Goal: Information Seeking & Learning: Learn about a topic

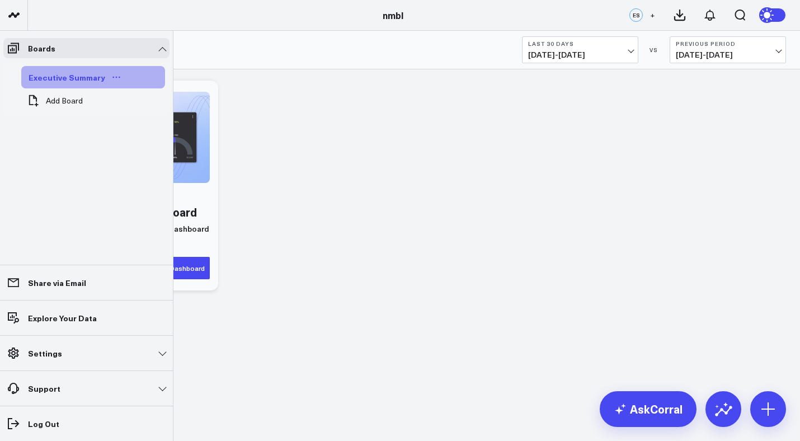
click at [54, 77] on div "Executive Summary" at bounding box center [67, 77] width 82 height 13
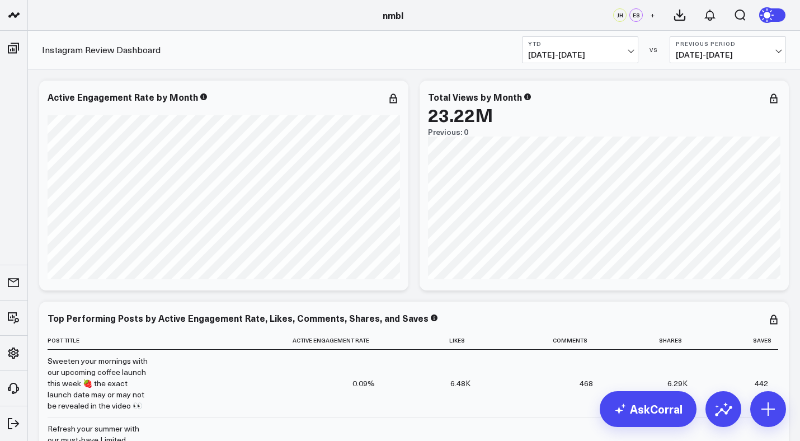
click at [733, 51] on span "[DATE] - [DATE]" at bounding box center [728, 54] width 104 height 9
click at [598, 54] on span "[DATE] - [DATE]" at bounding box center [580, 54] width 104 height 9
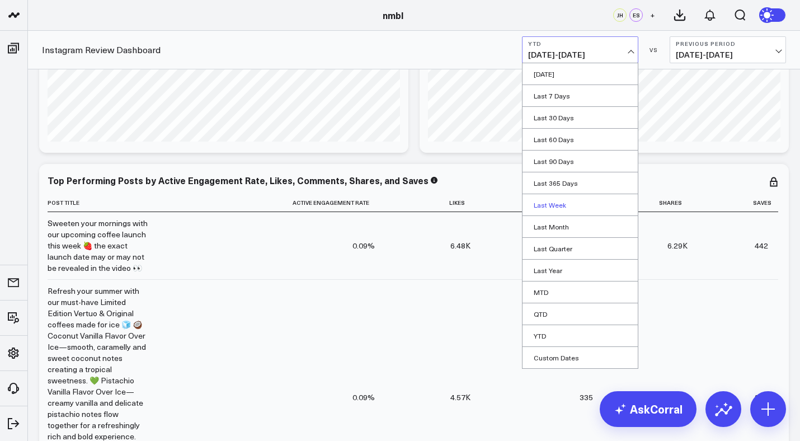
scroll to position [139, 0]
click at [542, 354] on link "Custom Dates" at bounding box center [580, 357] width 115 height 21
select select "9"
select select "2025"
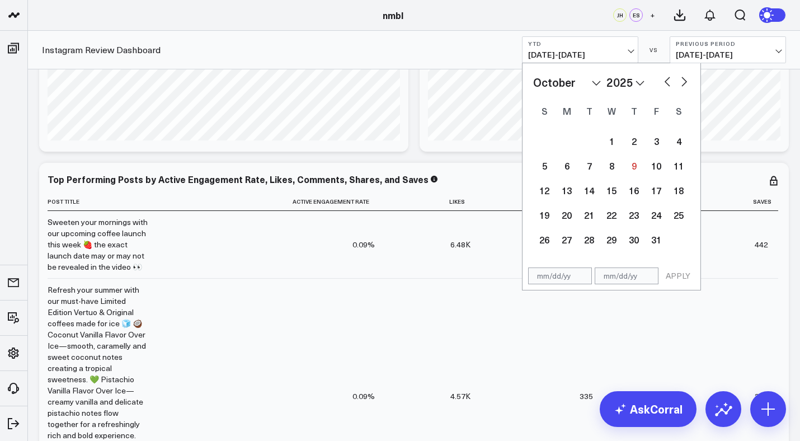
click at [664, 81] on button "button" at bounding box center [667, 80] width 11 height 13
select select "8"
select select "2025"
click at [546, 277] on input "text" at bounding box center [560, 275] width 64 height 17
select select "8"
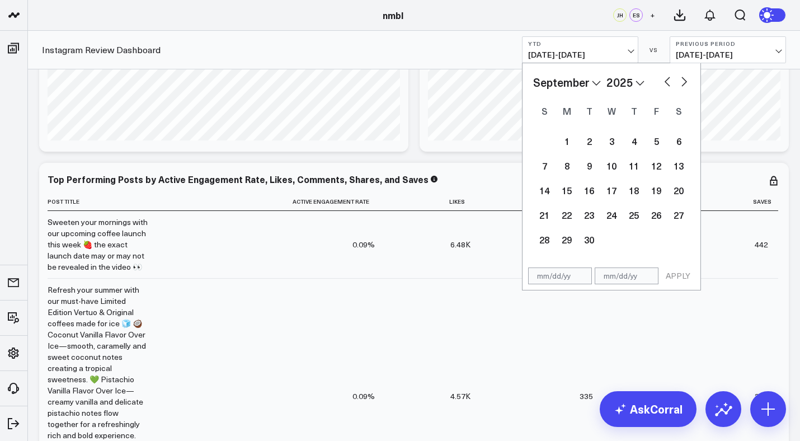
select select "2025"
type input "[DATE]"
select select "2020"
type input "[DATE]"
select select "2020"
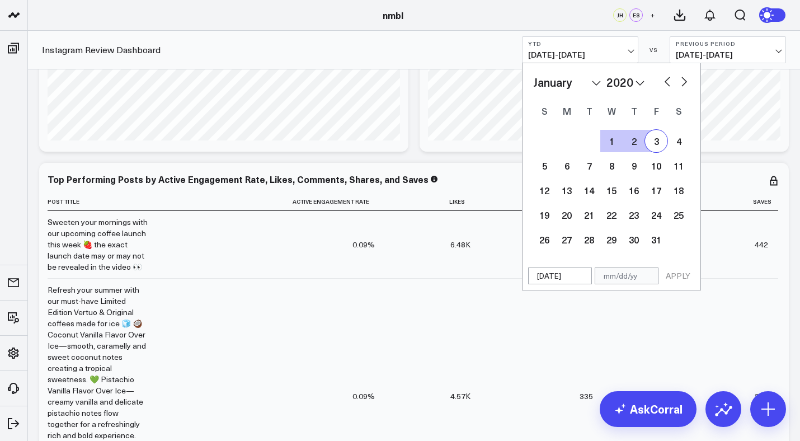
type input "[DATE]"
click at [573, 276] on input "[DATE]" at bounding box center [560, 275] width 64 height 17
select select "2020"
type input "[DATE]"
select select "2025"
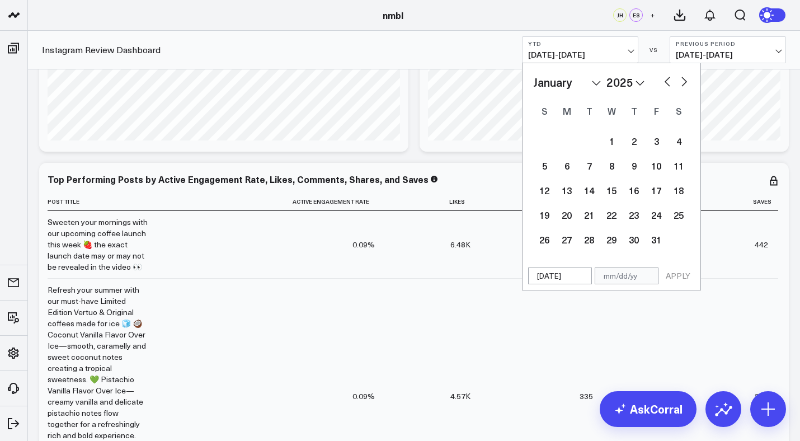
type input "[DATE]"
click at [613, 284] on input "text" at bounding box center [627, 275] width 64 height 17
select select "2025"
type input "01"
select select "2025"
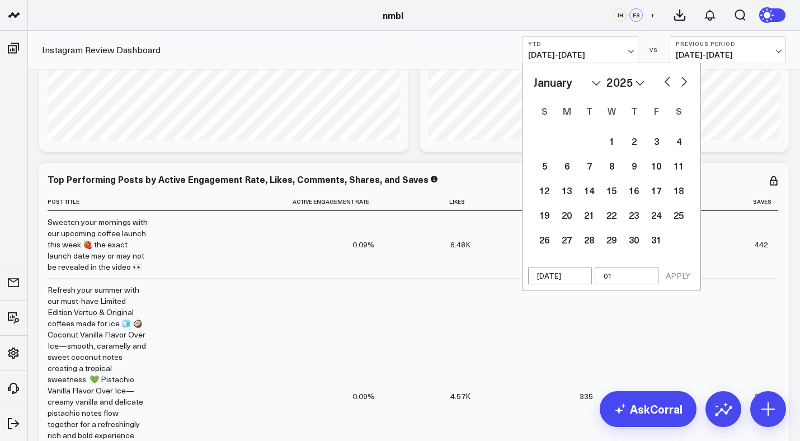
type input "01/"
select select "2025"
type input "01/3"
select select "2025"
type input "01/31"
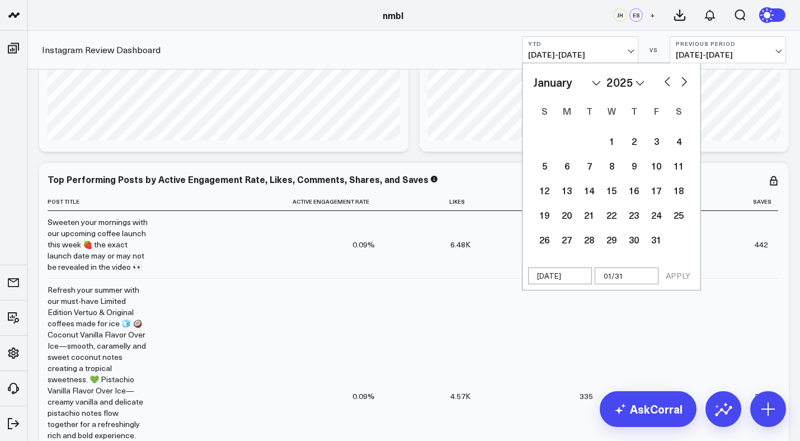
select select "2025"
type input "01/31/2"
select select "2025"
type input "[DATE]"
select select "2025"
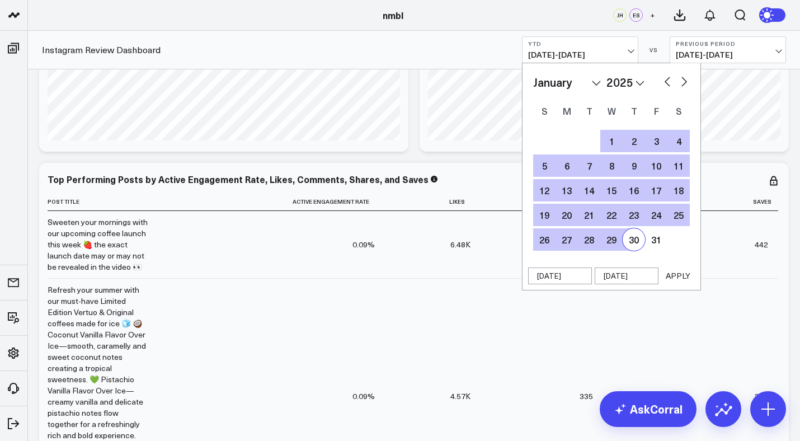
type input "[DATE]"
click at [683, 280] on button "APPLY" at bounding box center [678, 275] width 34 height 17
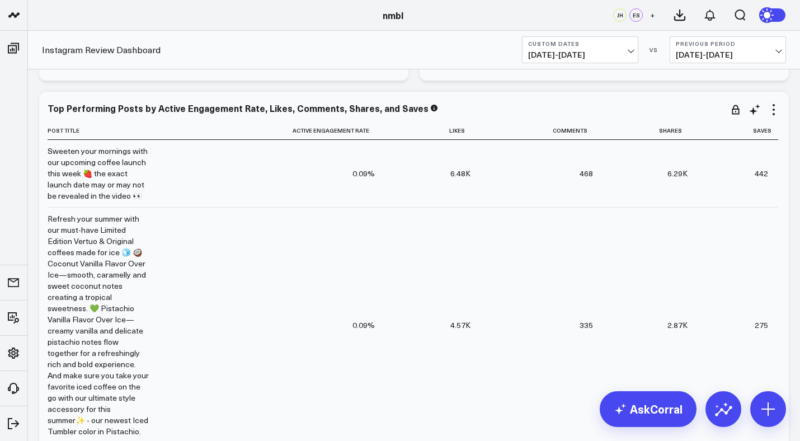
scroll to position [210, 0]
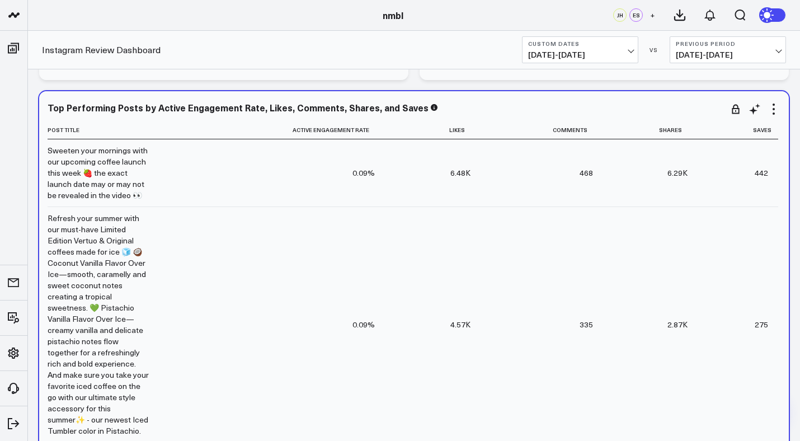
click at [454, 171] on div "6.48K" at bounding box center [460, 172] width 20 height 11
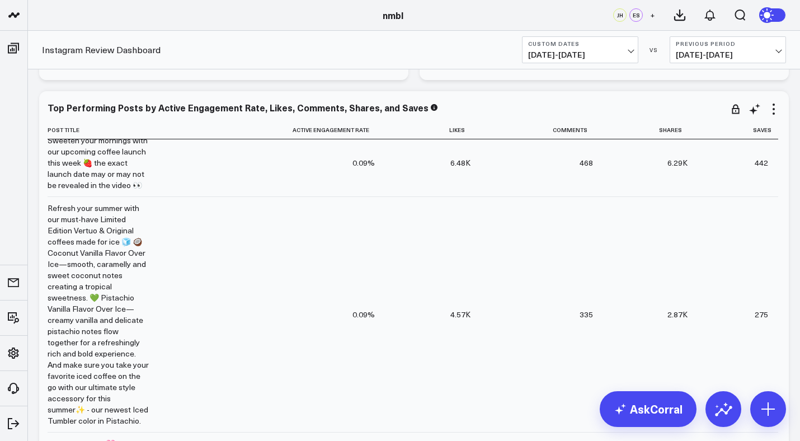
scroll to position [0, 0]
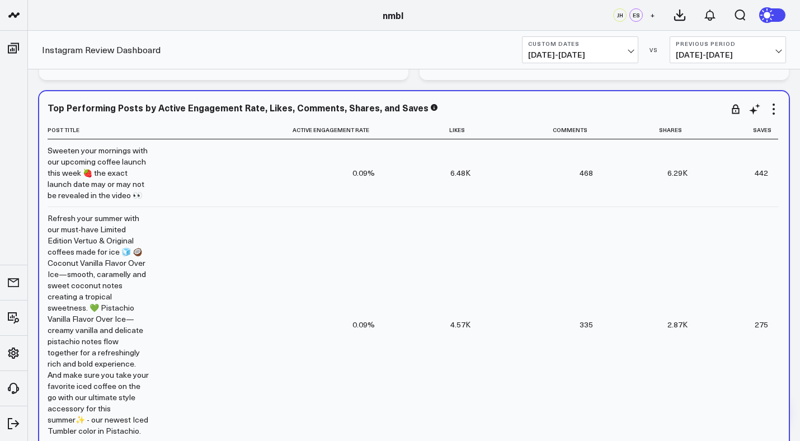
click at [312, 200] on td "0.09%" at bounding box center [272, 172] width 226 height 67
click at [217, 172] on td "0.09%" at bounding box center [272, 172] width 226 height 67
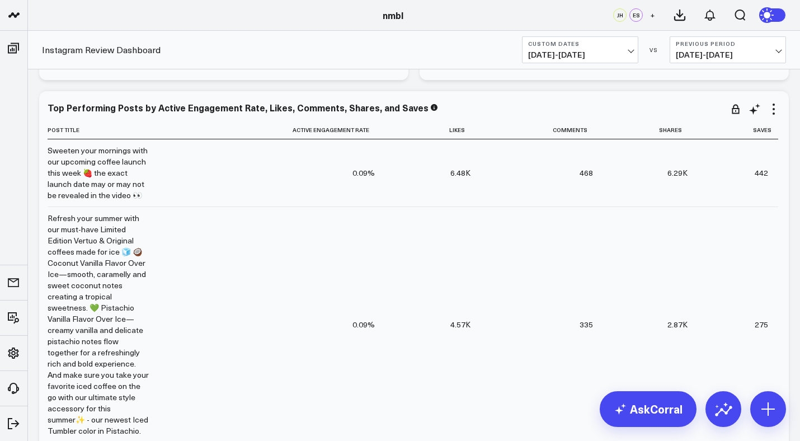
click at [274, 185] on td "0.09%" at bounding box center [272, 172] width 226 height 67
click at [592, 44] on b "Custom Dates" at bounding box center [580, 43] width 104 height 7
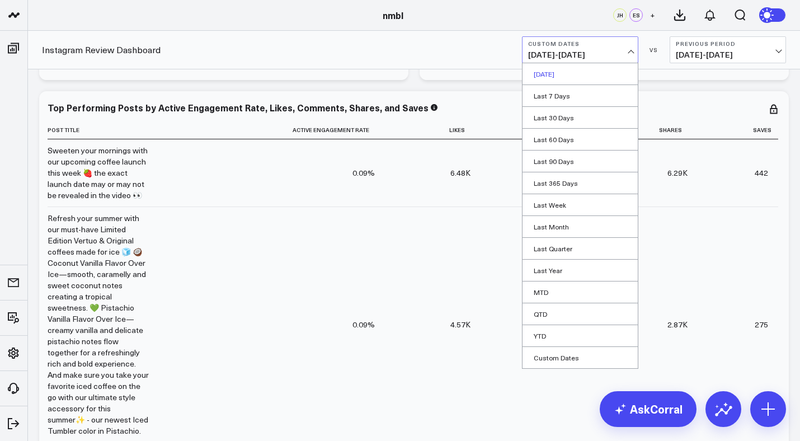
click at [591, 81] on link "[DATE]" at bounding box center [580, 73] width 115 height 21
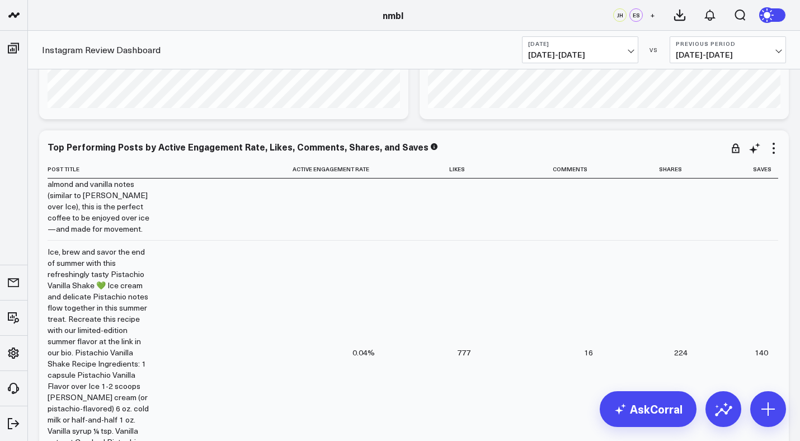
scroll to position [4142, 0]
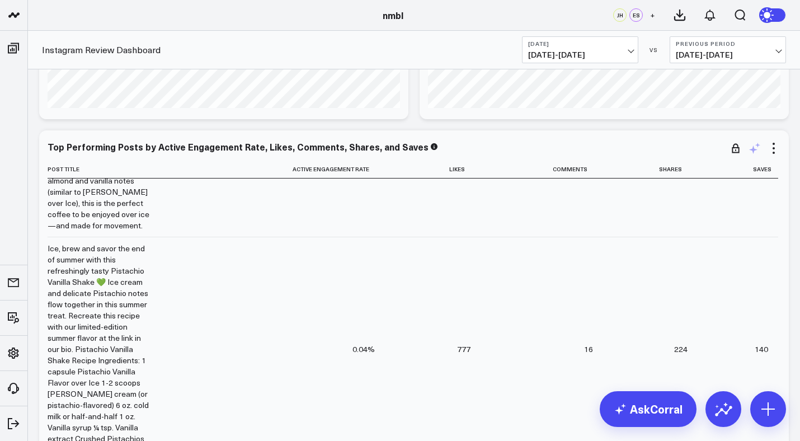
click at [760, 148] on icon at bounding box center [754, 148] width 13 height 13
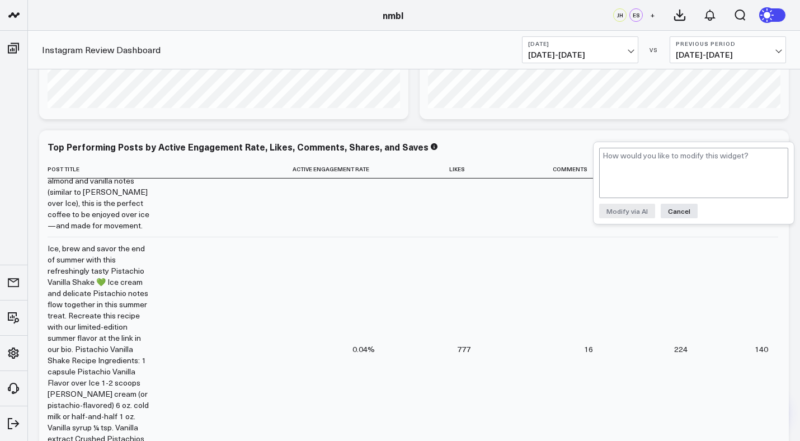
click at [589, 134] on div "Top Performing Posts by Active Engagement Rate, Likes, Comments, Shares, and Sa…" at bounding box center [414, 345] width 750 height 431
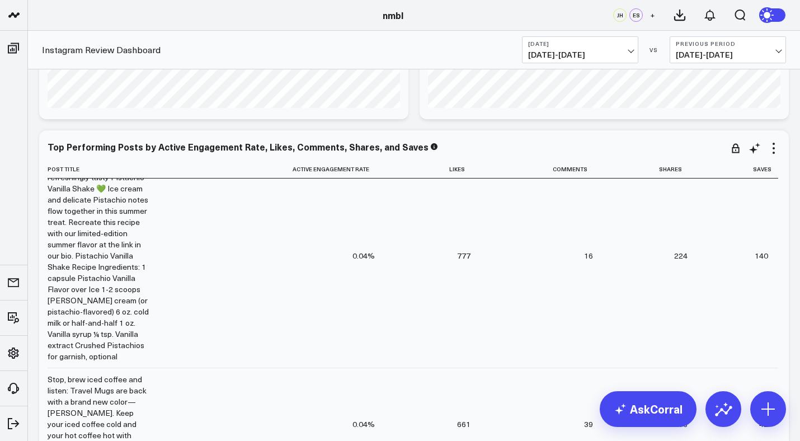
scroll to position [4235, 0]
click at [353, 251] on div "0.04%" at bounding box center [364, 256] width 22 height 11
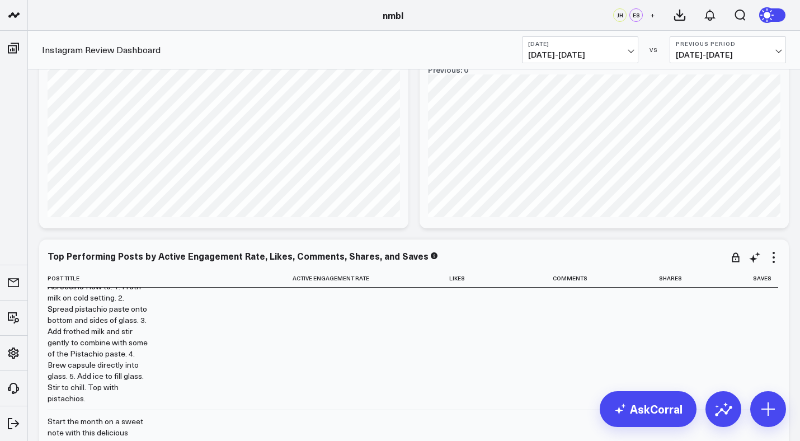
scroll to position [0, 0]
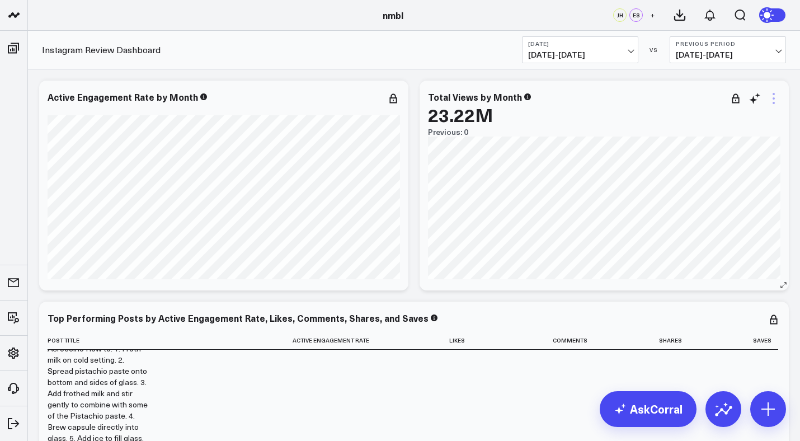
click at [776, 102] on icon at bounding box center [773, 98] width 13 height 13
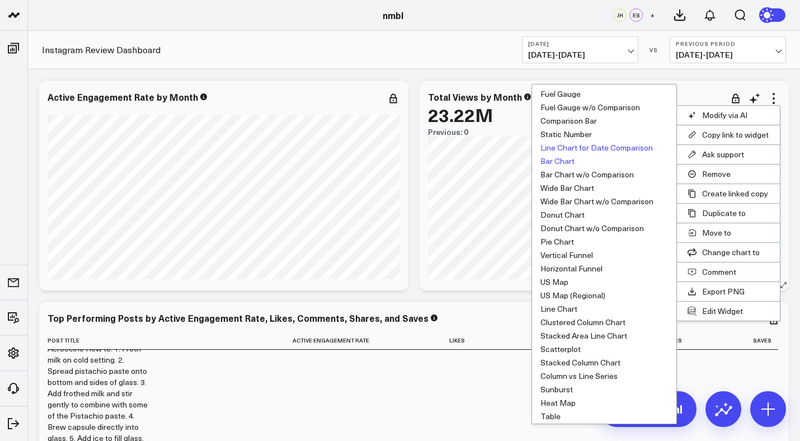
click at [567, 162] on button "Bar Chart" at bounding box center [604, 160] width 144 height 13
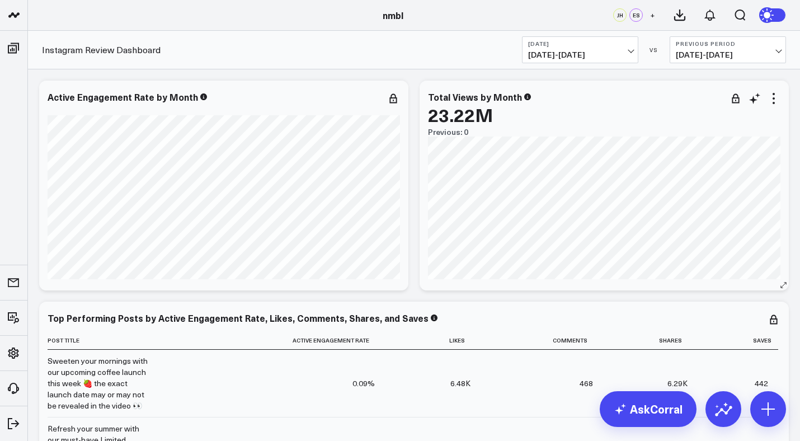
click at [741, 101] on div at bounding box center [735, 98] width 13 height 13
click at [612, 55] on span "[DATE] - [DATE]" at bounding box center [580, 54] width 104 height 9
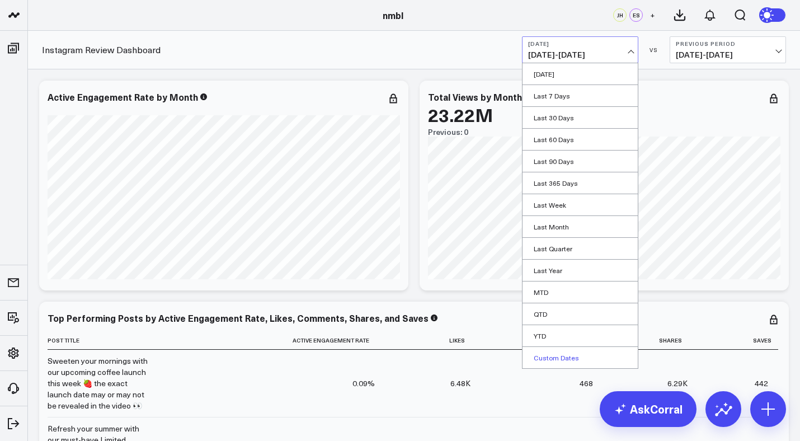
click at [570, 354] on link "Custom Dates" at bounding box center [580, 357] width 115 height 21
select select "9"
select select "2025"
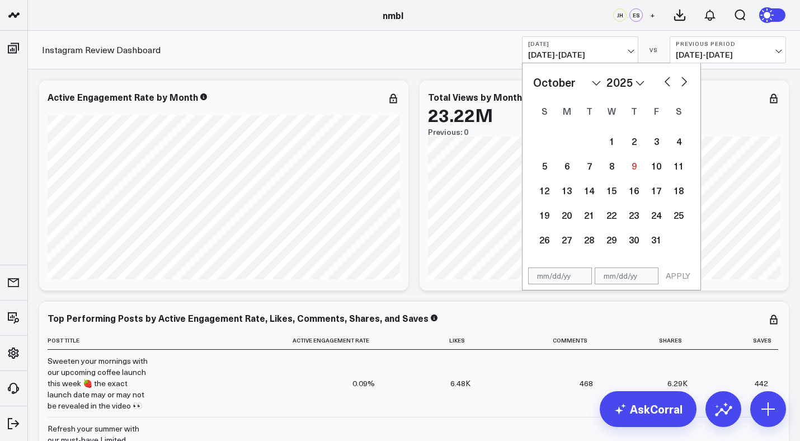
click at [562, 280] on input "text" at bounding box center [560, 275] width 64 height 17
select select "9"
select select "2025"
type input "[DATE]"
select select "2020"
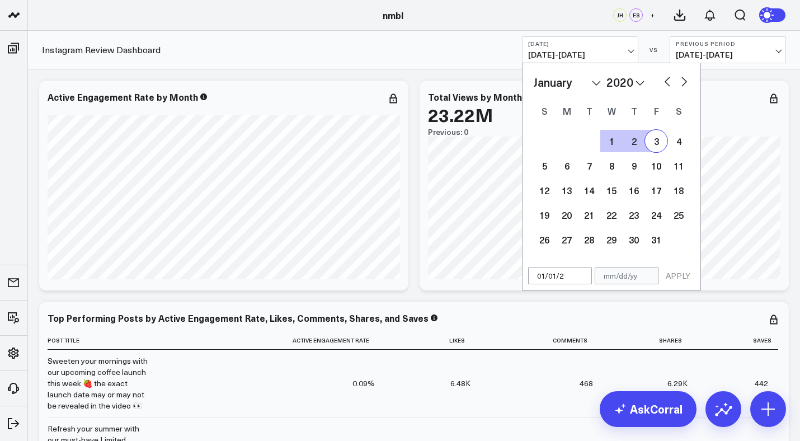
type input "[DATE]"
select select "2025"
type input "[DATE]"
type input "0"
select select "2025"
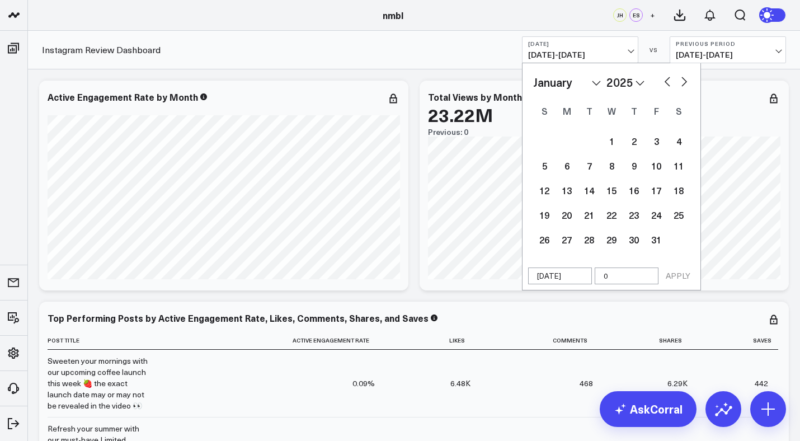
type input "03"
select select "2025"
type input "03/"
select select "2025"
type input "03"
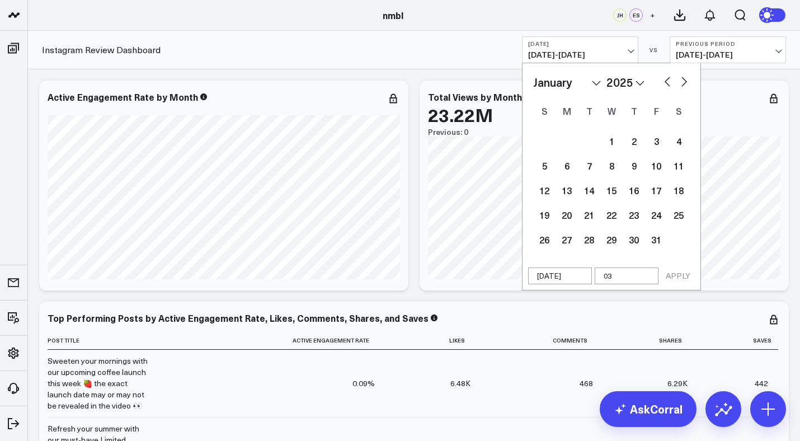
select select "2025"
type input "0"
select select "2025"
type input "02"
select select "2025"
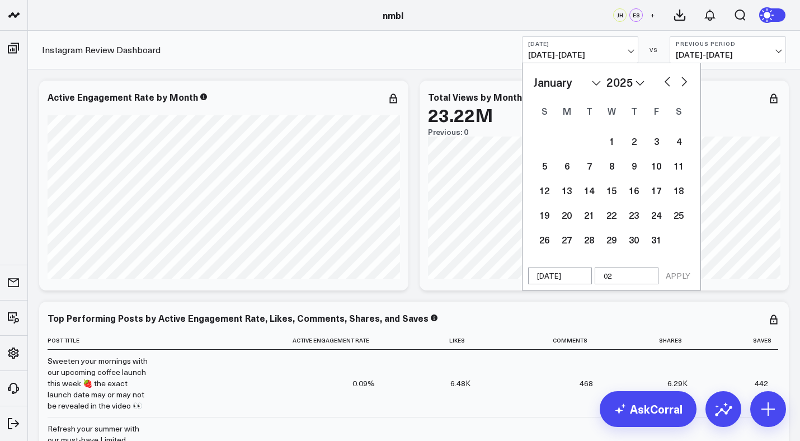
type input "0"
select select "2025"
type input "04"
select select "2025"
type input "04/"
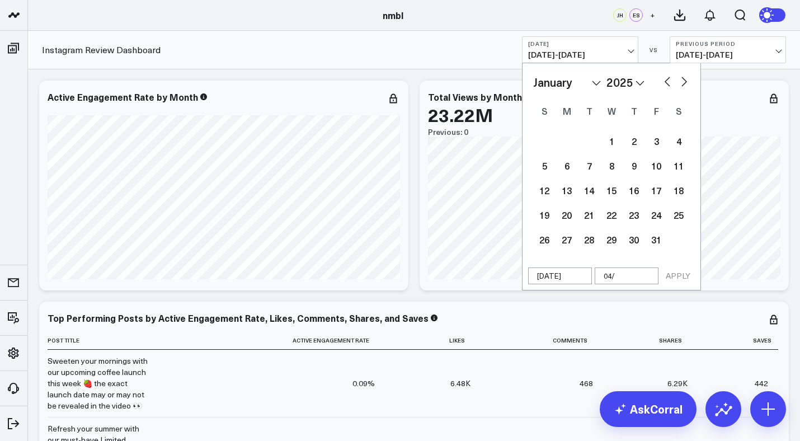
select select "2025"
type input "04/0"
select select "2025"
type input "04/3"
select select "2025"
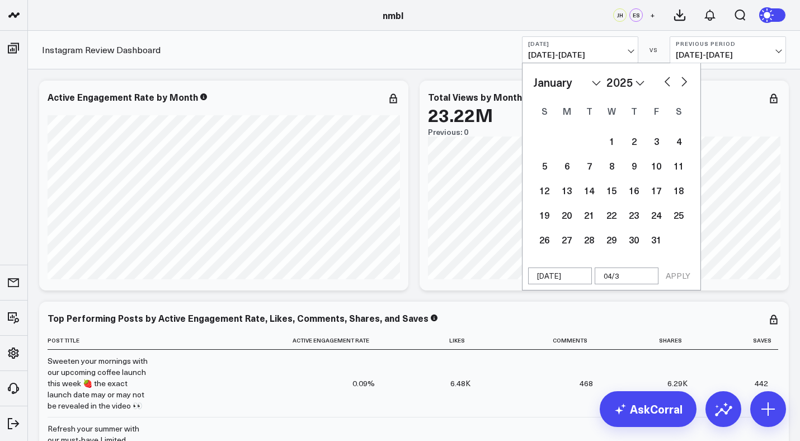
type input "04/31"
select select "2025"
type input "04/31/"
select select "2025"
type input "04/31/2"
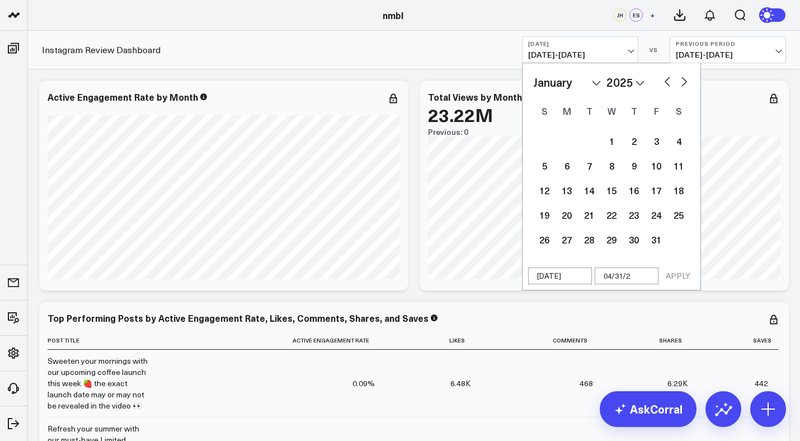
select select "2025"
type input "04/31/25"
select select "2025"
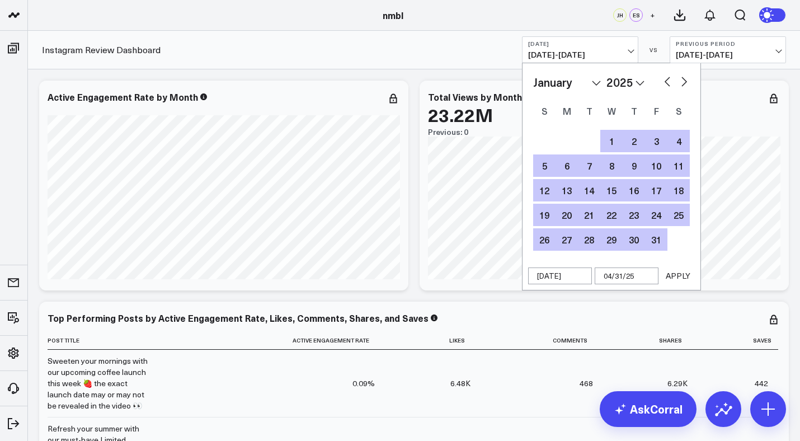
type input "04/31/25"
click at [680, 274] on button "APPLY" at bounding box center [678, 275] width 34 height 17
